Goal: Check status: Check status

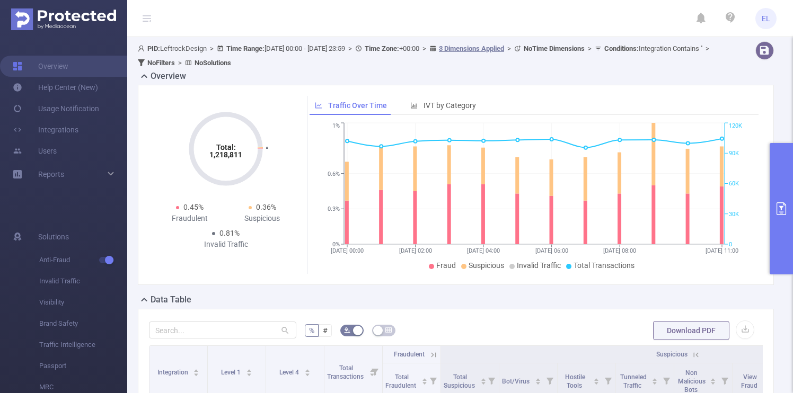
click at [781, 188] on button "primary" at bounding box center [780, 208] width 23 height 131
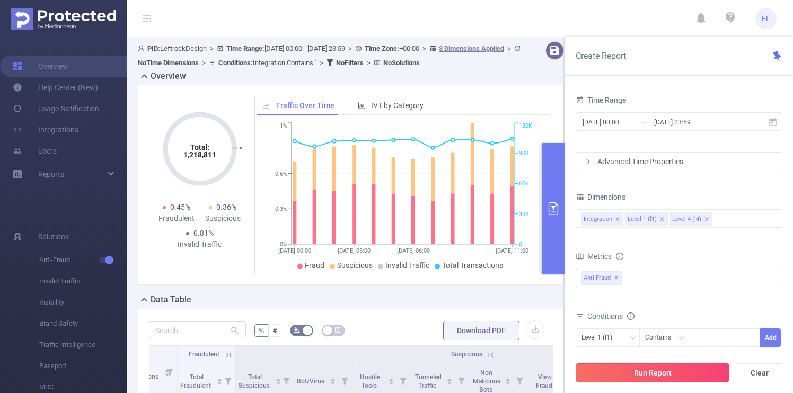
click at [647, 375] on button "Run Report" at bounding box center [652, 372] width 154 height 19
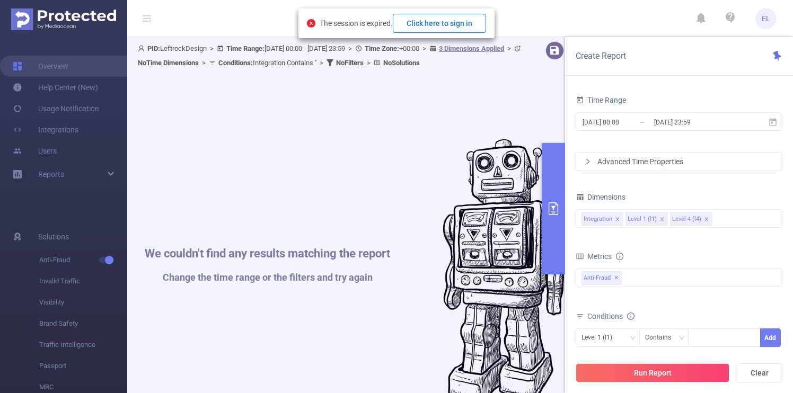
click at [448, 19] on button "Click here to sign in" at bounding box center [439, 23] width 93 height 19
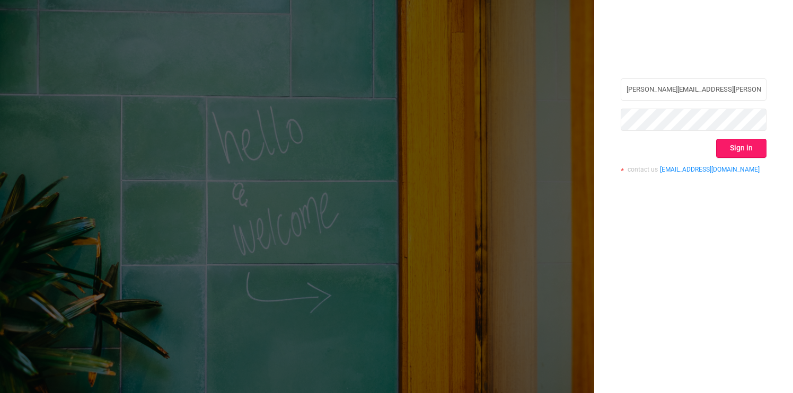
click at [734, 147] on button "Sign in" at bounding box center [741, 148] width 50 height 19
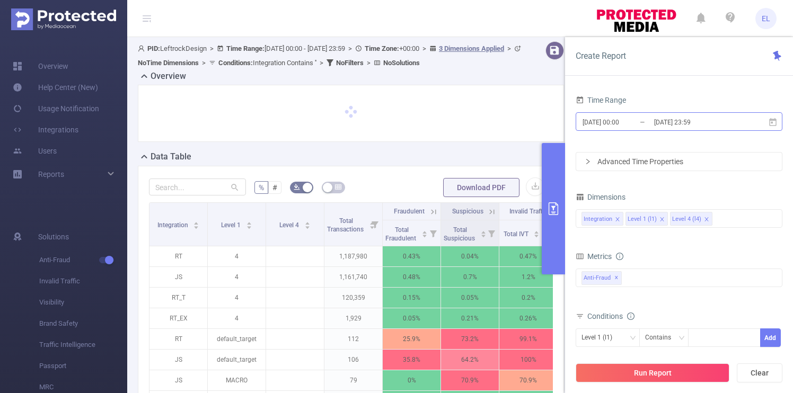
click at [645, 119] on input "[DATE] 00:00" at bounding box center [624, 122] width 86 height 14
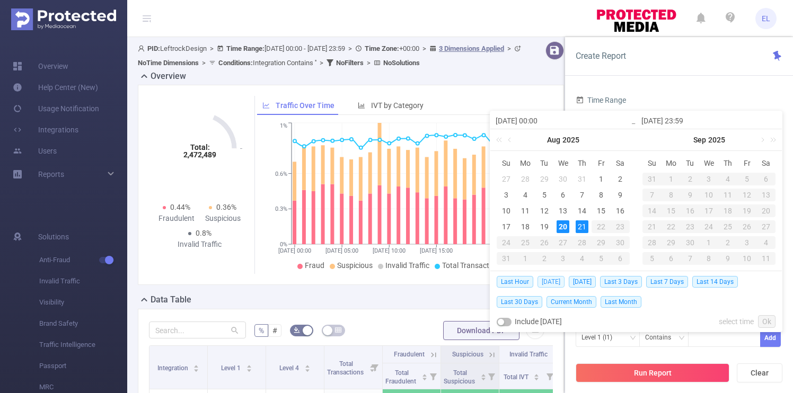
click at [552, 277] on span "[DATE]" at bounding box center [550, 282] width 27 height 12
type input "[DATE] 00:00"
type input "[DATE] 23:59"
click at [552, 274] on div "Traffic Over Time IVT by Category [DATE] 00:00 [DATE] 05:00 [DATE] 10:00 [DATE]…" at bounding box center [401, 185] width 303 height 178
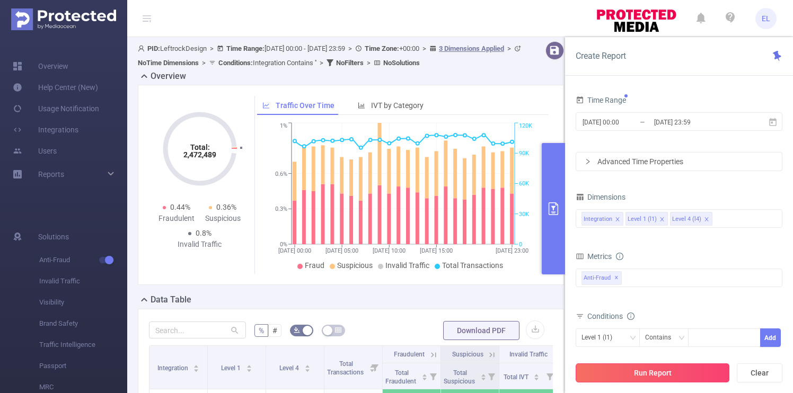
click at [641, 369] on button "Run Report" at bounding box center [652, 372] width 154 height 19
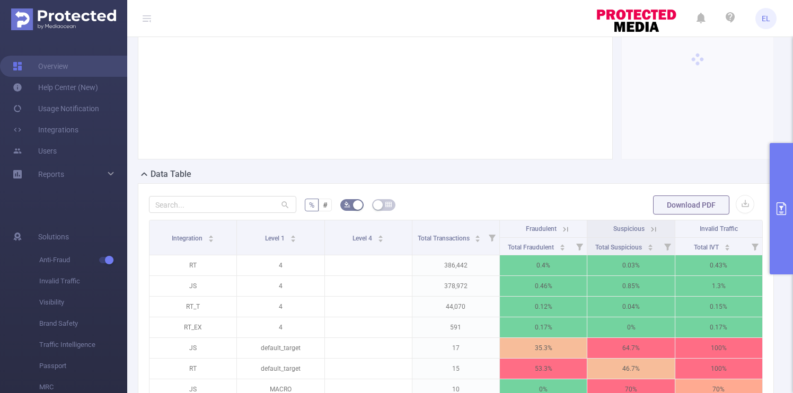
scroll to position [133, 0]
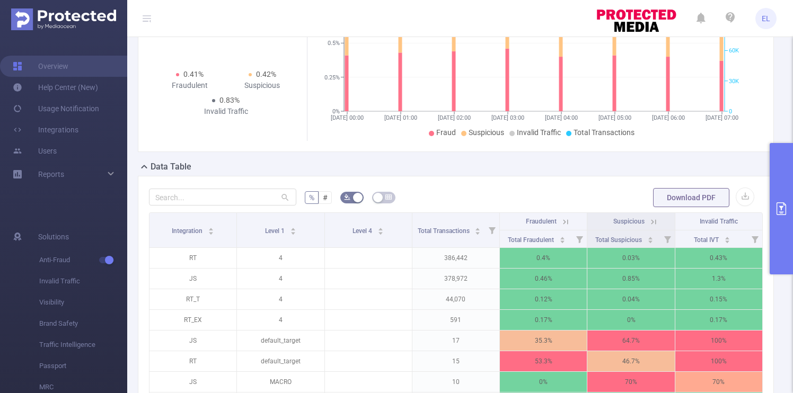
click at [652, 222] on icon at bounding box center [653, 222] width 10 height 10
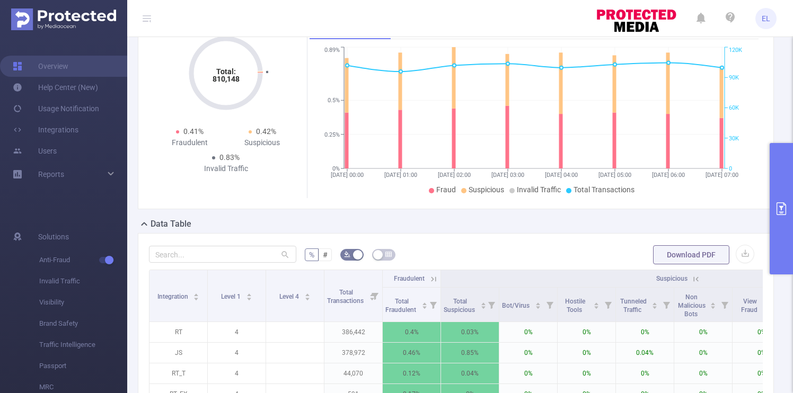
scroll to position [0, 0]
